Goal: Information Seeking & Learning: Learn about a topic

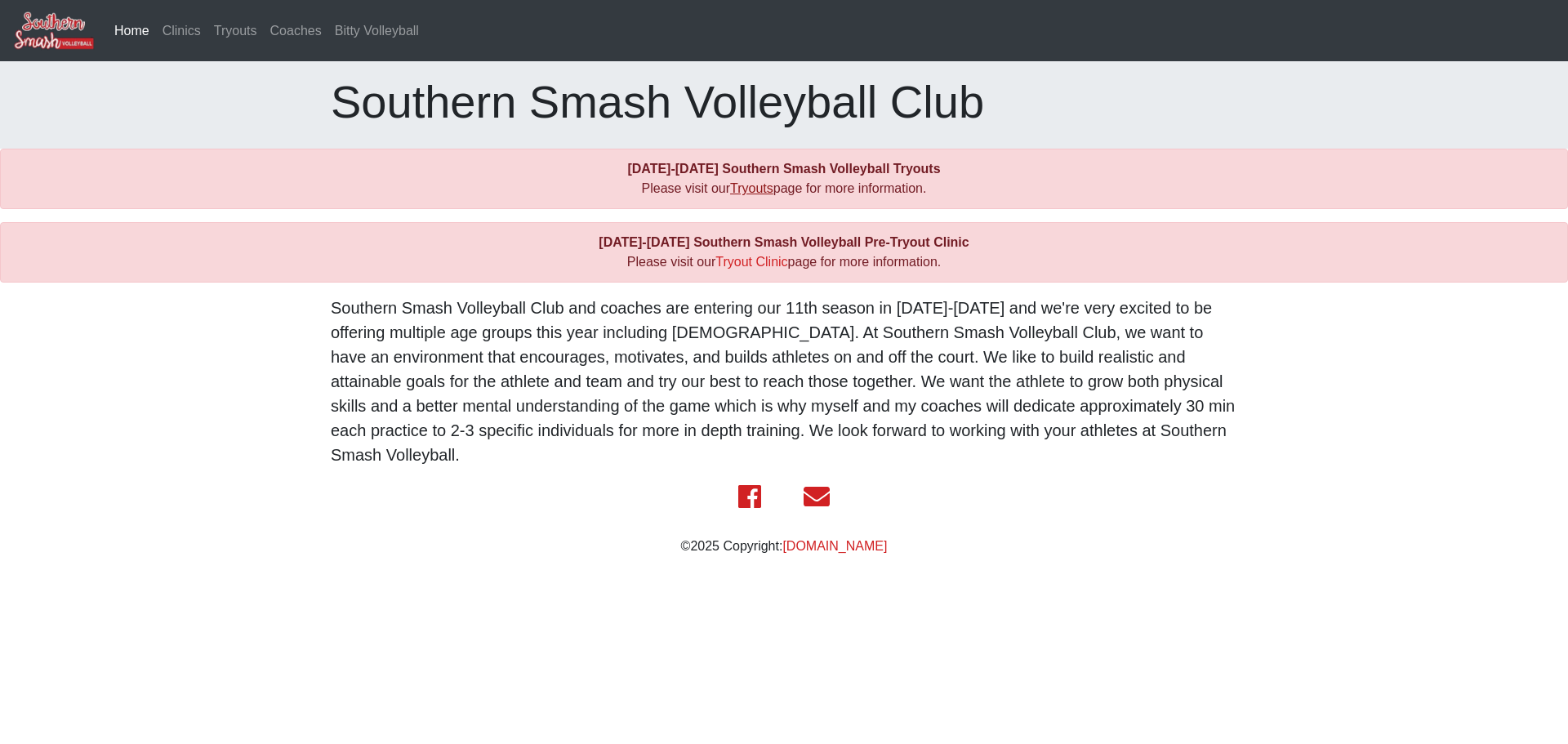
click at [734, 190] on link "Tryouts" at bounding box center [751, 188] width 43 height 14
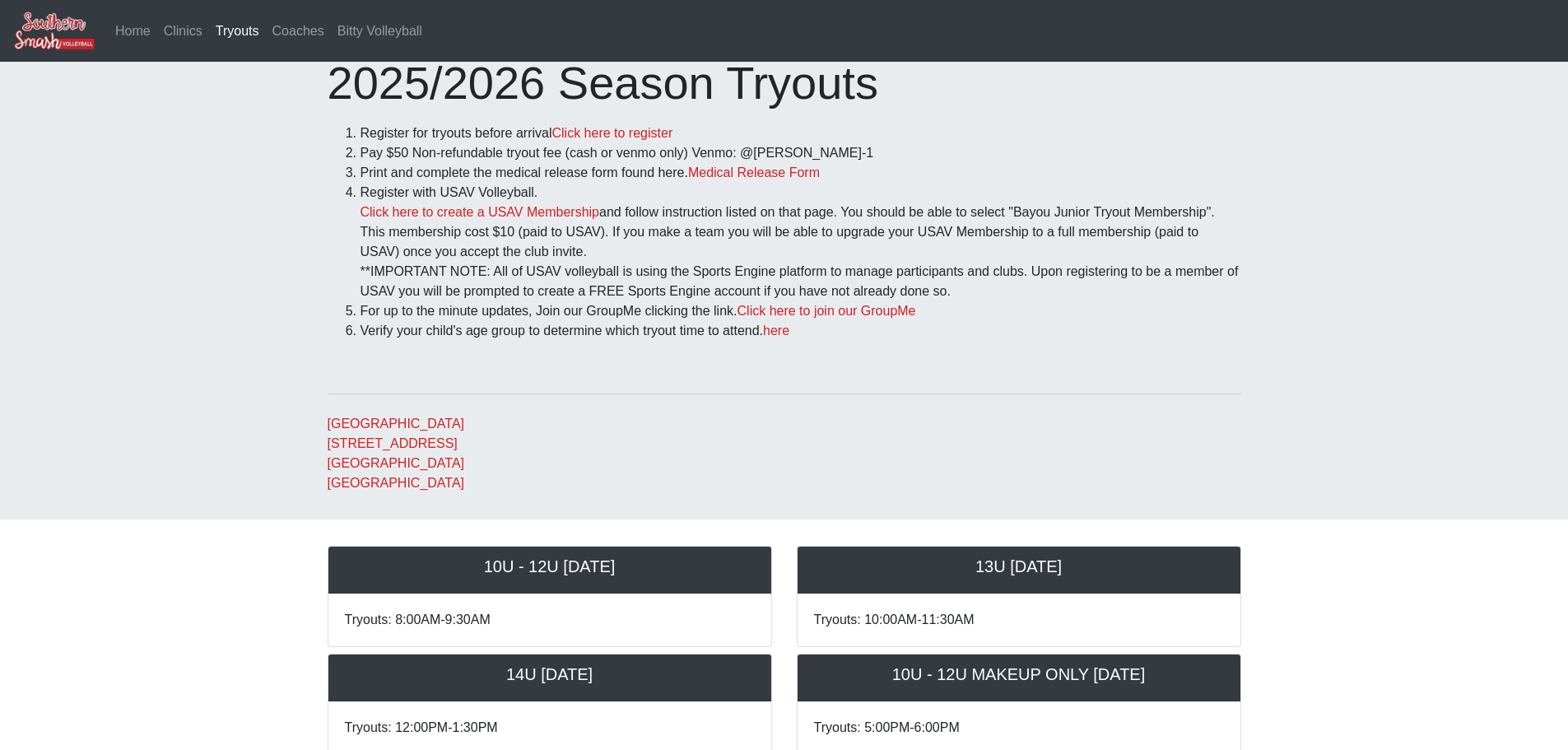
scroll to position [83, 0]
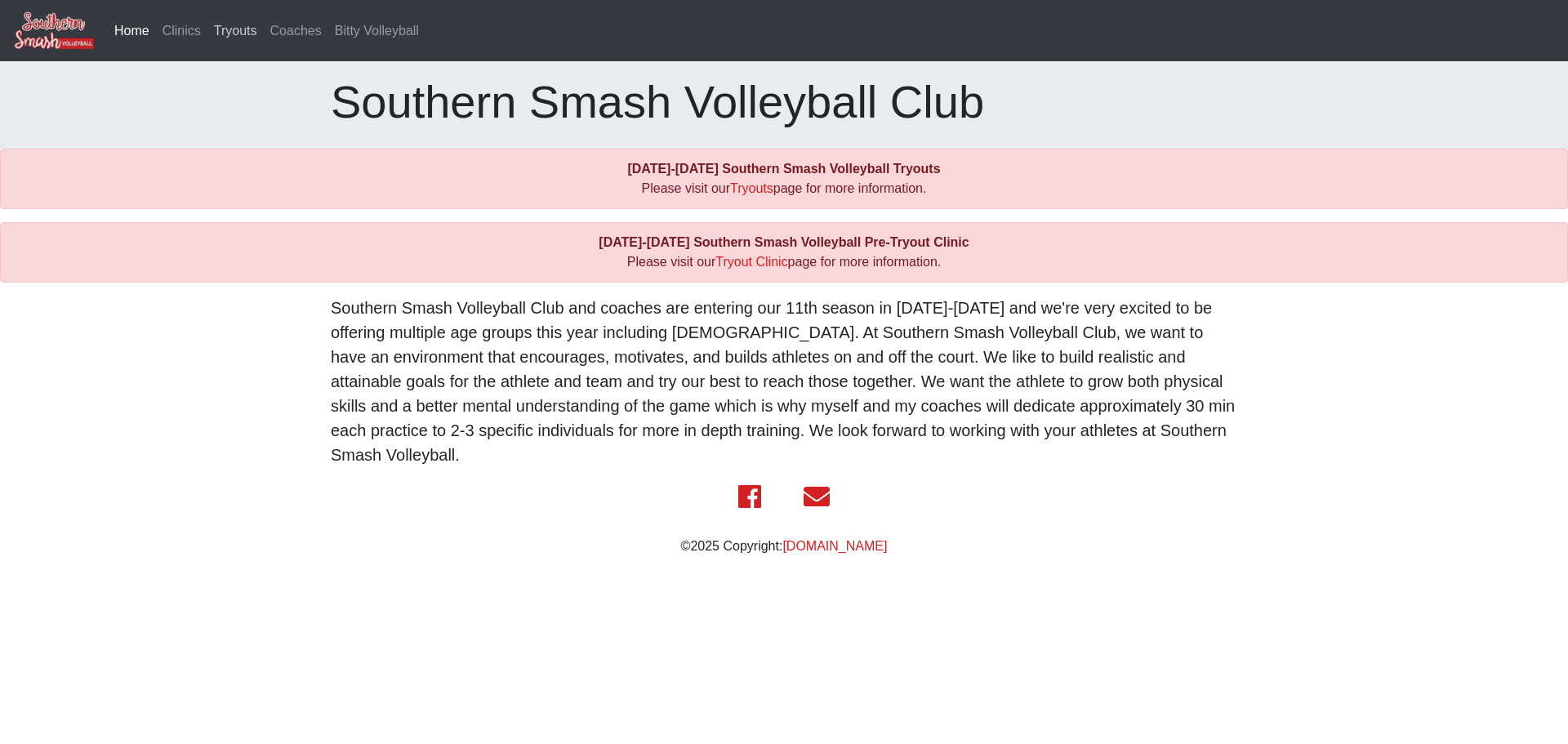
click at [215, 28] on link "Tryouts" at bounding box center [236, 31] width 57 height 33
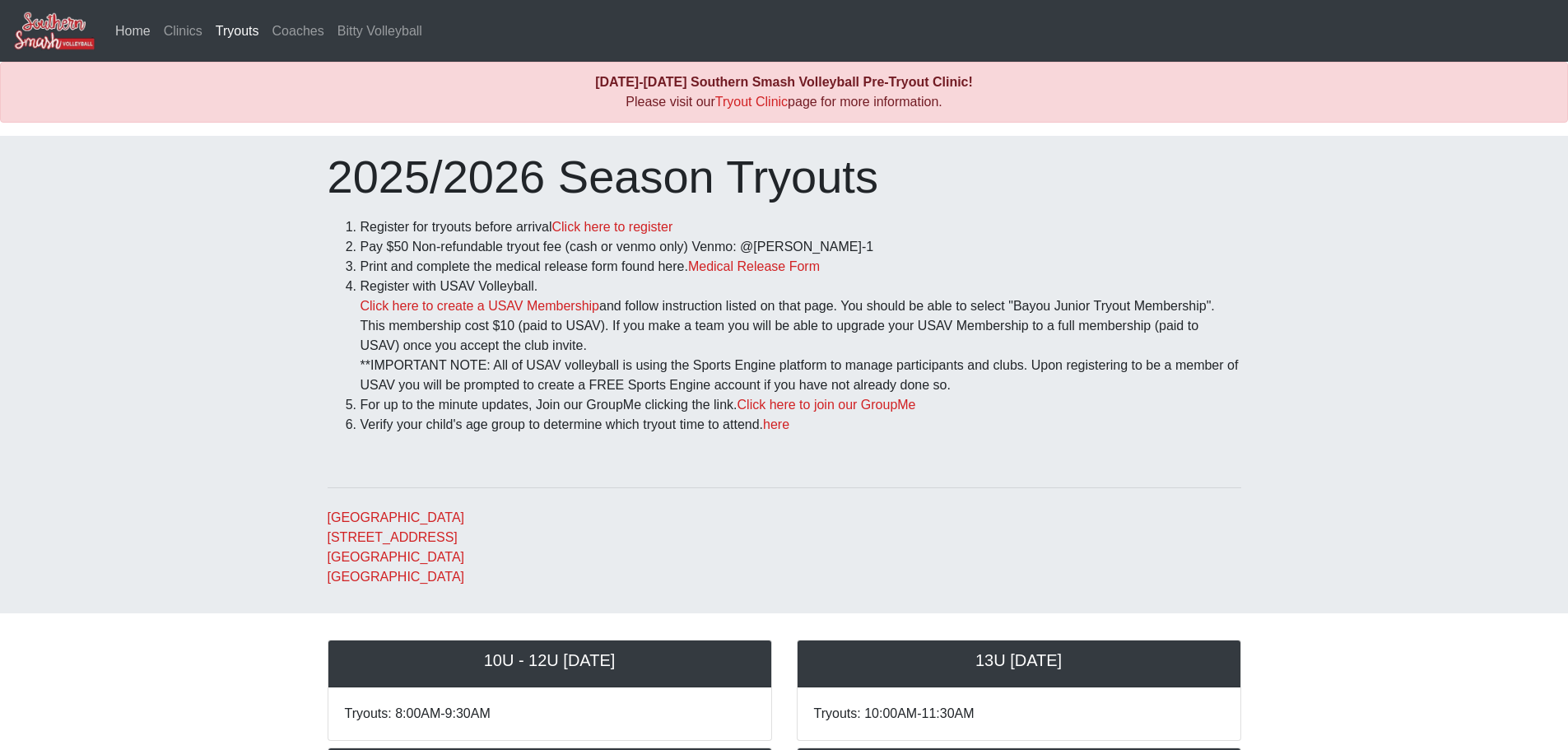
click at [139, 29] on link "Home" at bounding box center [132, 31] width 48 height 33
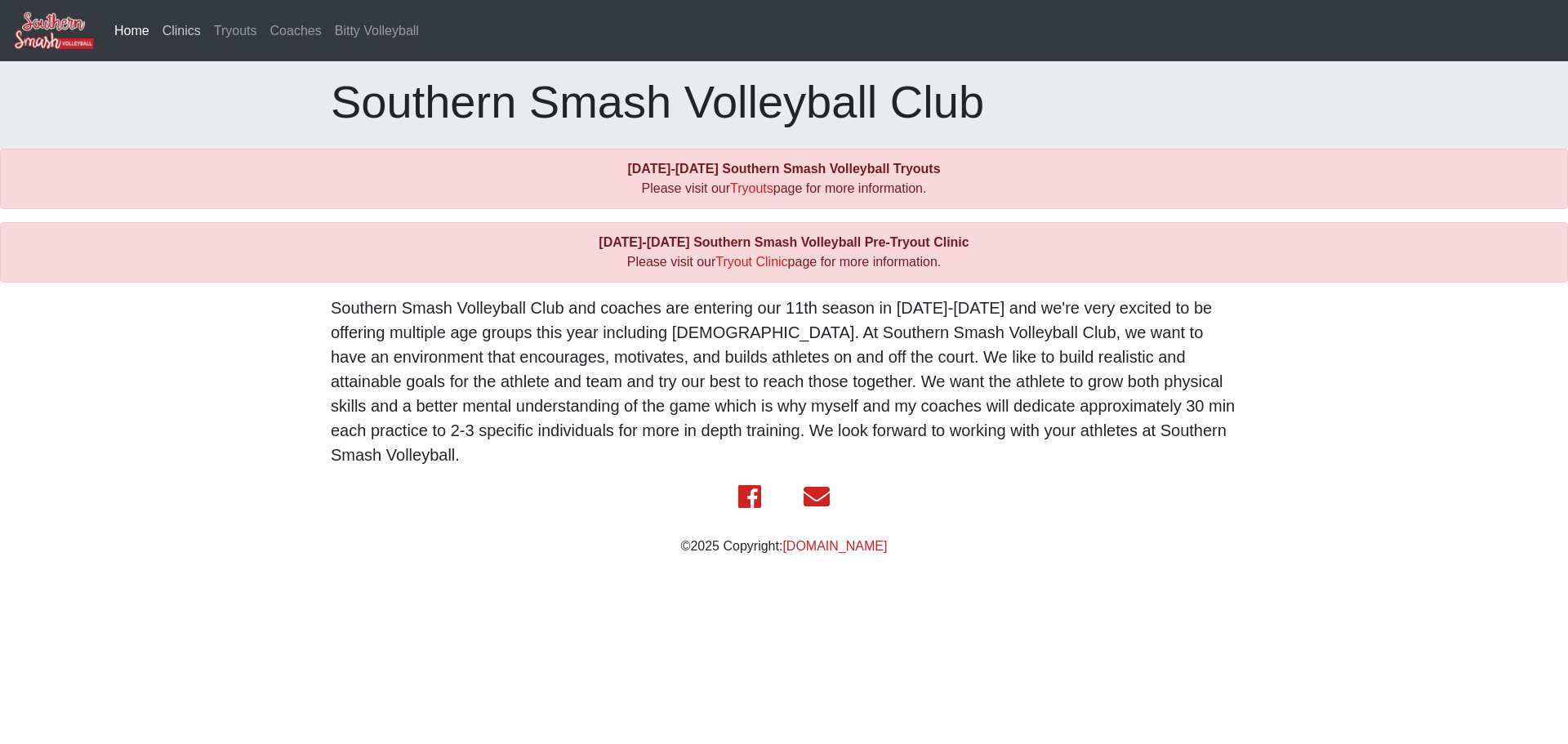
click at [168, 32] on link "Clinics" at bounding box center [181, 31] width 52 height 33
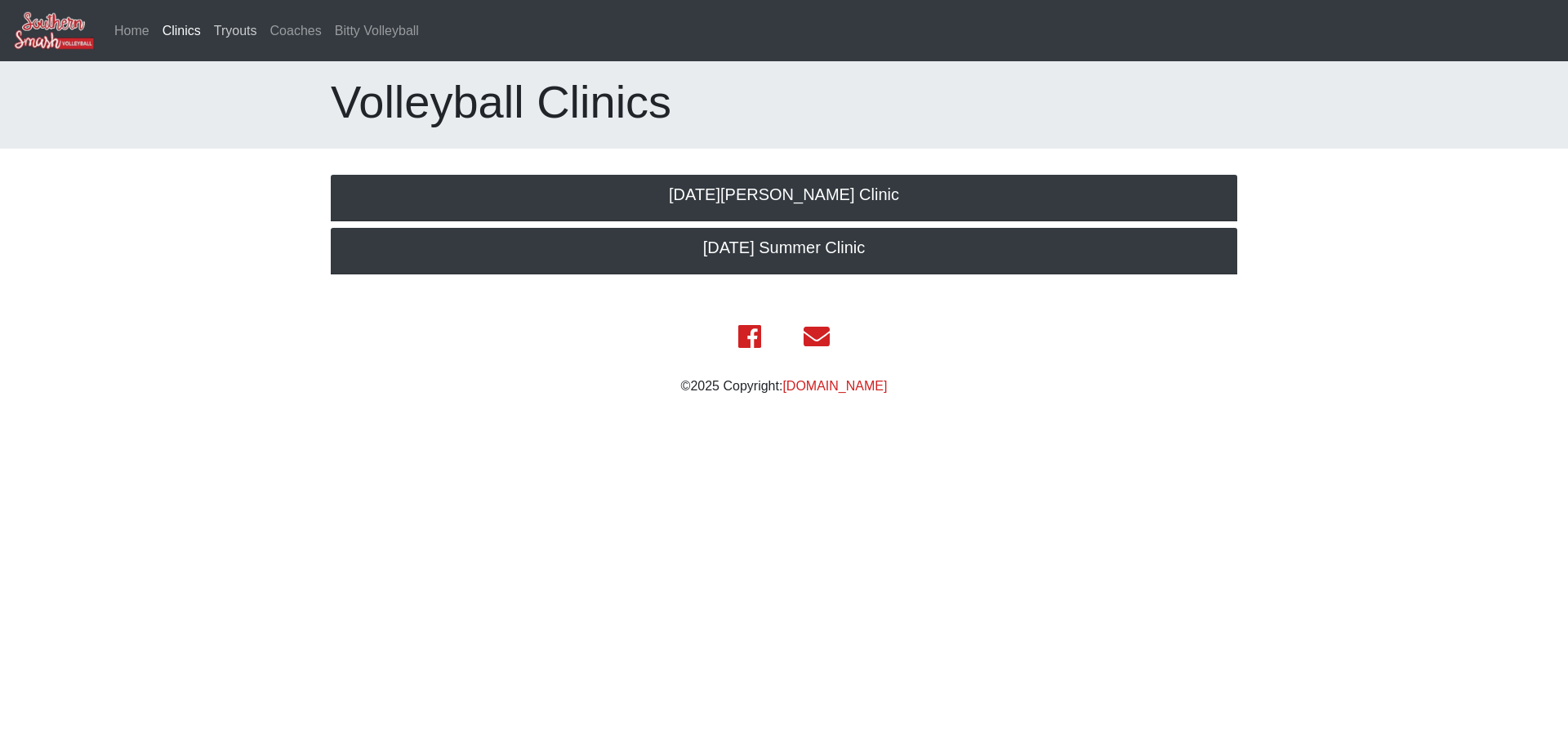
click at [210, 25] on link "Tryouts" at bounding box center [236, 31] width 57 height 33
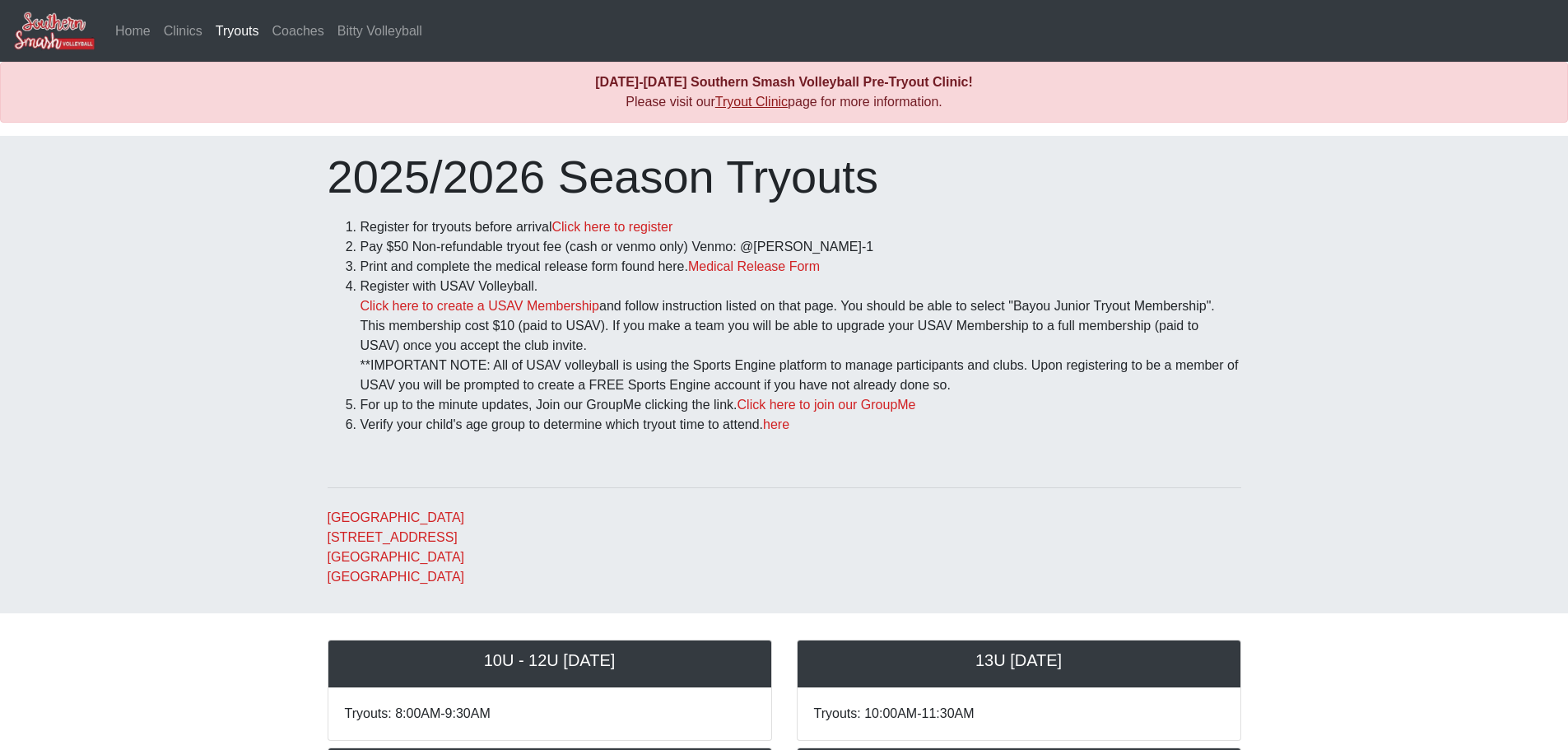
click at [753, 102] on link "Tryout Clinic" at bounding box center [751, 102] width 72 height 14
